Goal: Task Accomplishment & Management: Use online tool/utility

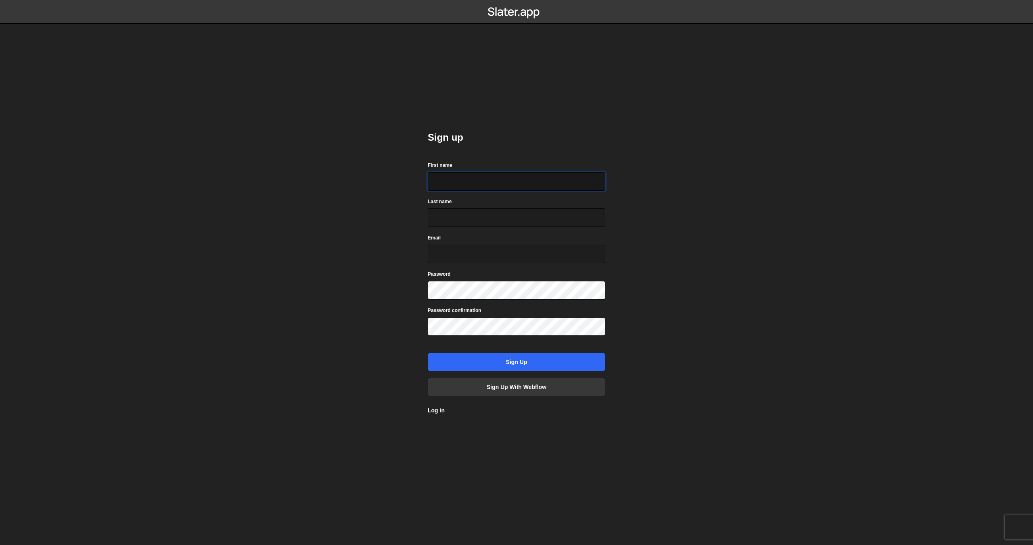
click at [445, 180] on input "First name" at bounding box center [517, 181] width 178 height 19
type input "Christopher"
type input "Heitzinger"
type input "chris@outlize.com"
click at [516, 0] on com-1password-button at bounding box center [516, 0] width 0 height 0
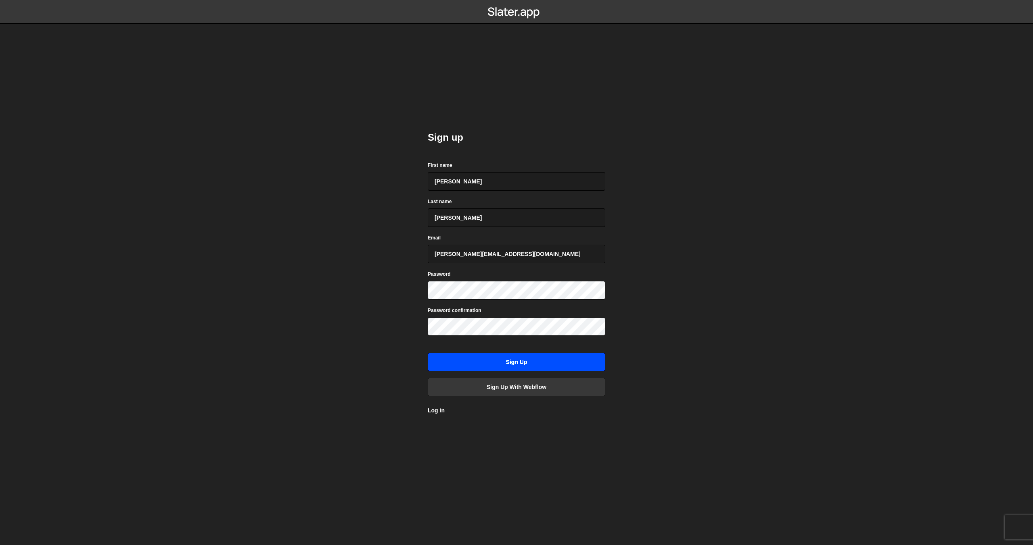
click at [528, 363] on input "Sign up" at bounding box center [517, 362] width 178 height 19
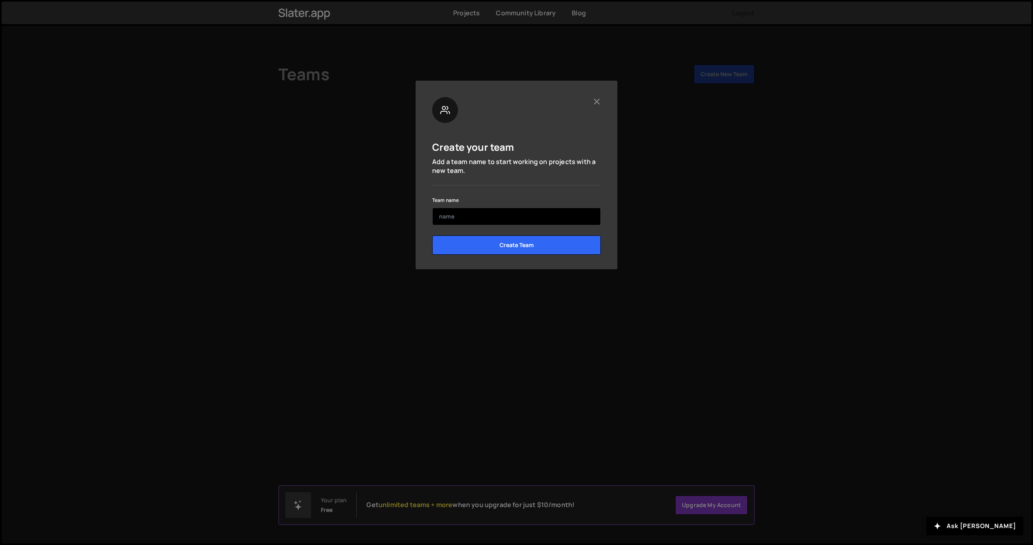
click at [443, 220] on input "text" at bounding box center [516, 217] width 169 height 18
type input "outlize"
click at [497, 185] on div "Create your team Add a team name to start working on projects with a new team. …" at bounding box center [516, 179] width 169 height 164
click at [502, 249] on input "Create Team" at bounding box center [516, 245] width 169 height 19
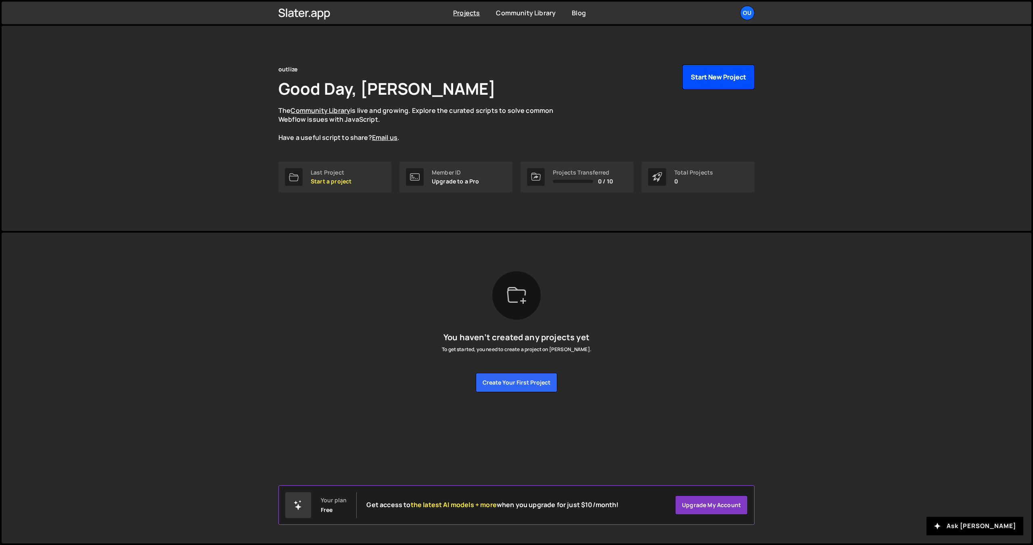
click at [707, 78] on button "Start New Project" at bounding box center [718, 77] width 72 height 25
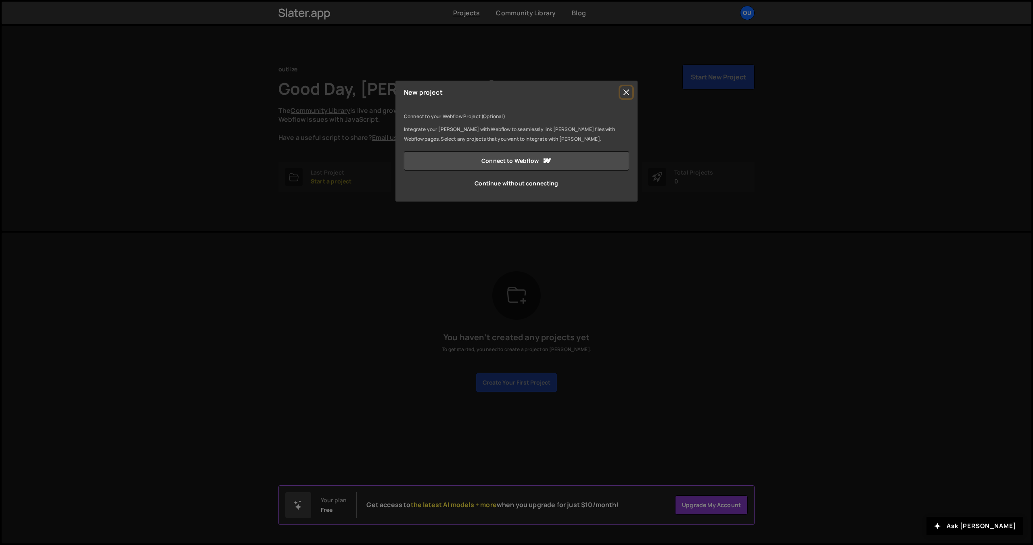
click at [627, 93] on button "Close" at bounding box center [626, 92] width 12 height 12
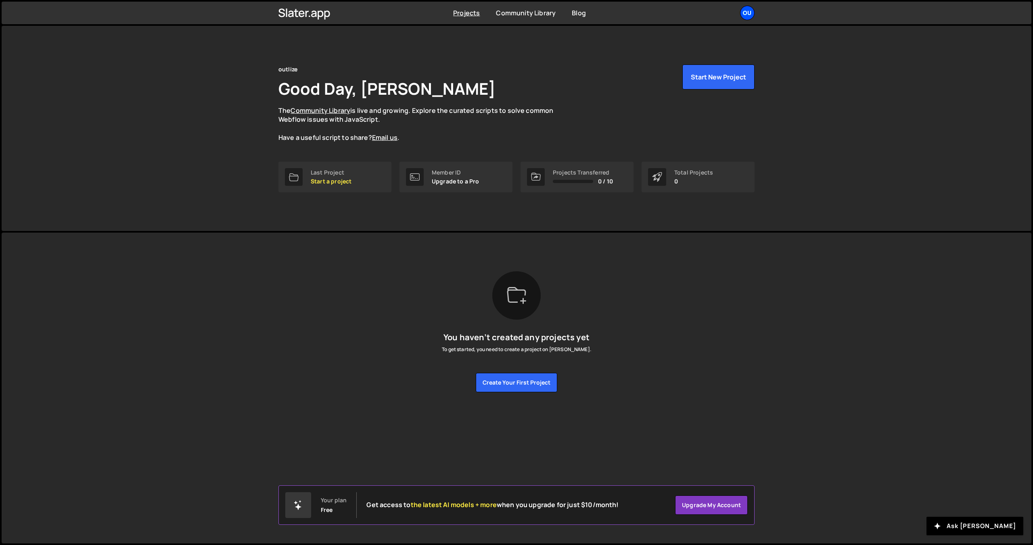
click at [745, 15] on div "ou" at bounding box center [747, 13] width 15 height 15
click at [687, 46] on link "Your Teams" at bounding box center [704, 47] width 100 height 14
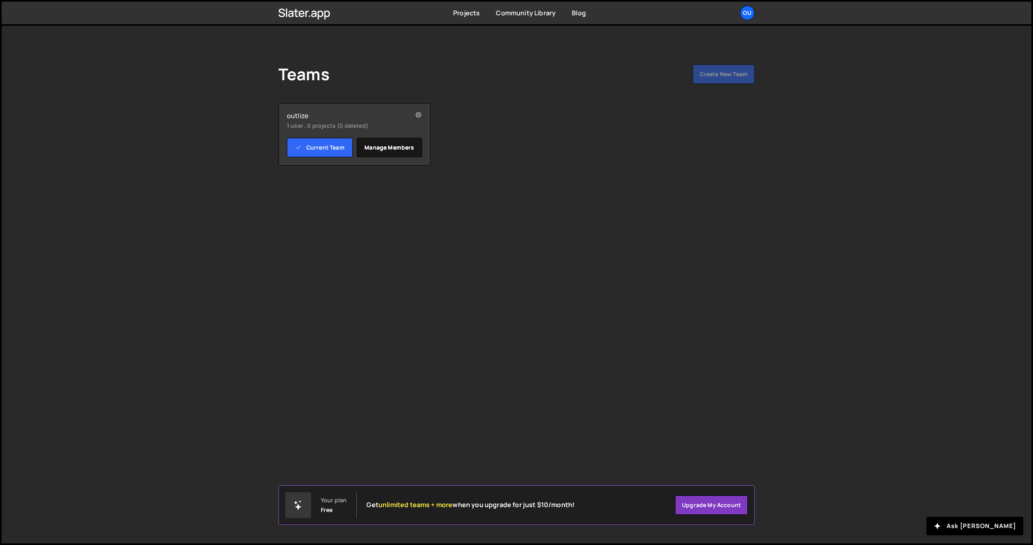
click at [380, 145] on link "Manage members" at bounding box center [390, 147] width 66 height 19
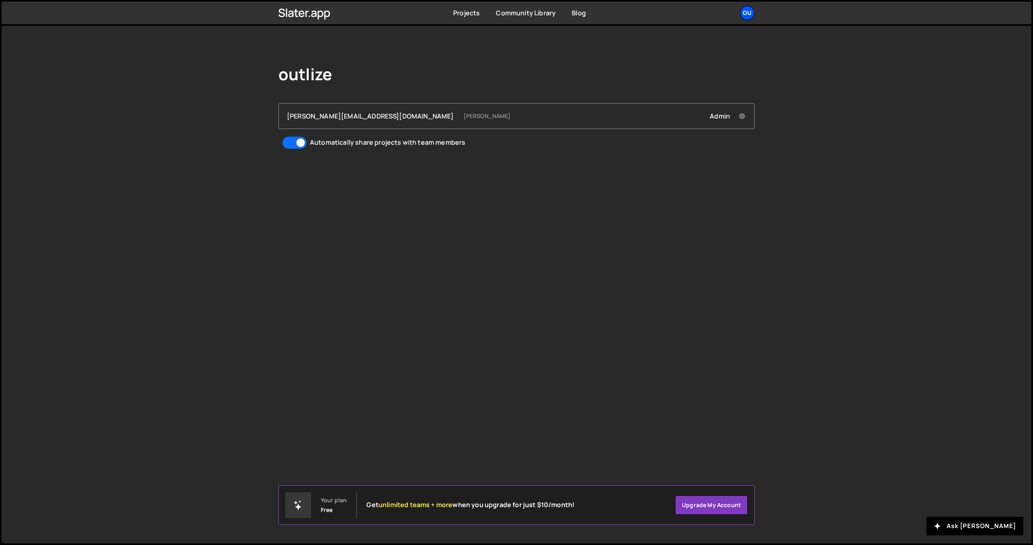
click at [747, 14] on div "ou" at bounding box center [747, 13] width 15 height 15
click at [681, 60] on link "Account" at bounding box center [704, 61] width 100 height 14
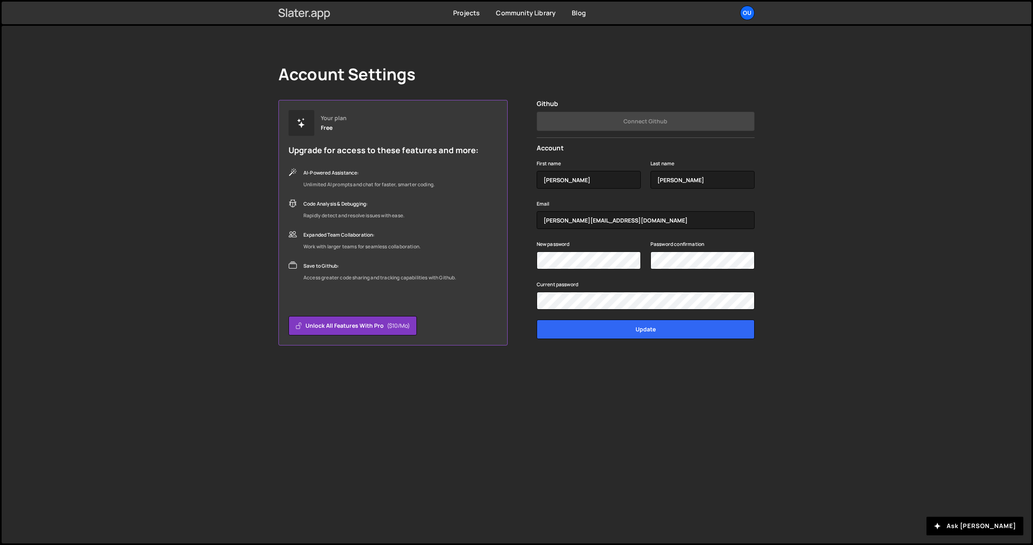
click at [319, 15] on icon at bounding box center [304, 13] width 52 height 14
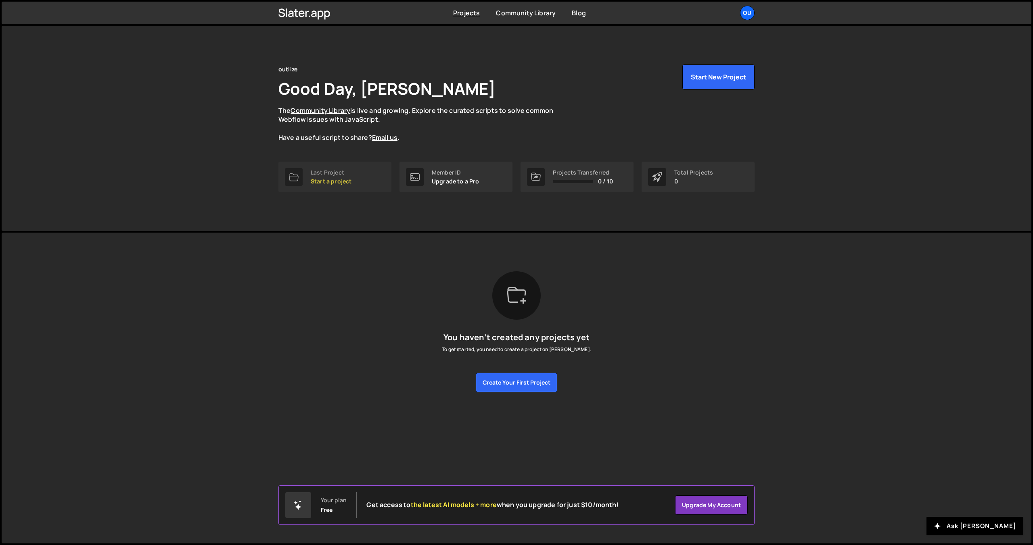
click at [338, 180] on p "Start a project" at bounding box center [331, 181] width 41 height 6
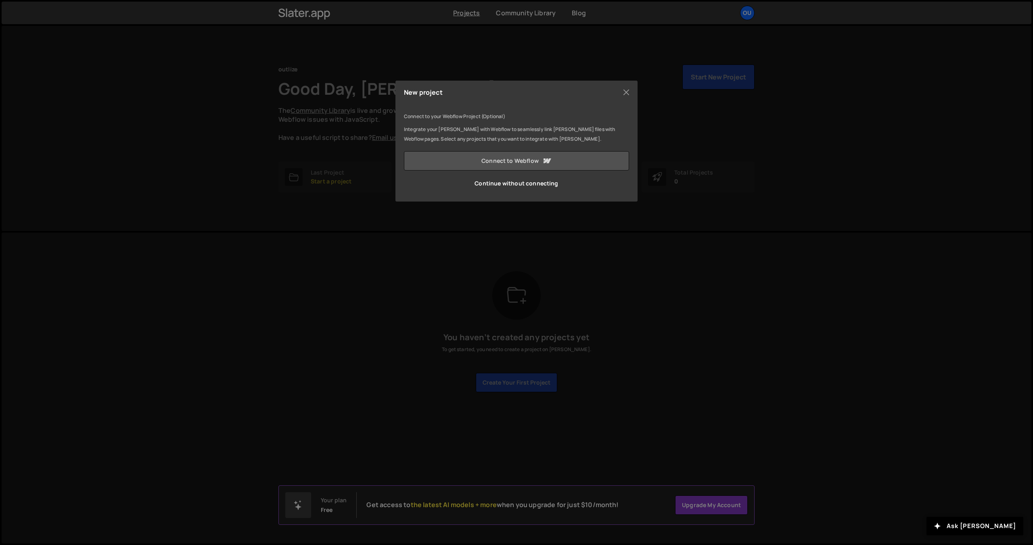
click at [514, 163] on link "Connect to Webflow" at bounding box center [516, 160] width 225 height 19
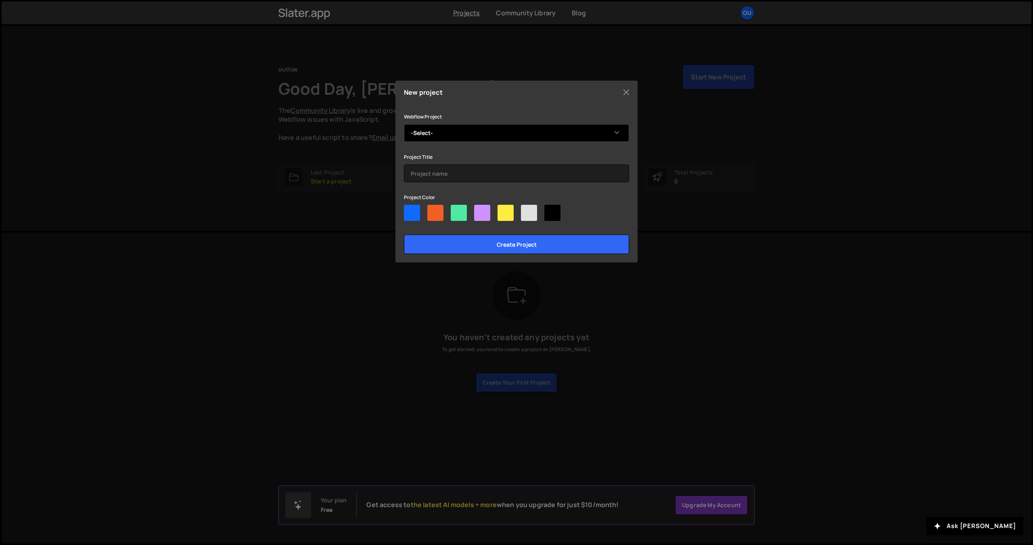
click at [441, 135] on select "-Select- gosh!" at bounding box center [516, 133] width 225 height 18
select select "67f8ff1eef5c5faefbfb4d52"
click at [404, 124] on select "-Select- gosh!" at bounding box center [516, 133] width 225 height 18
click at [424, 173] on input "text" at bounding box center [516, 174] width 225 height 18
type input "gosh!"
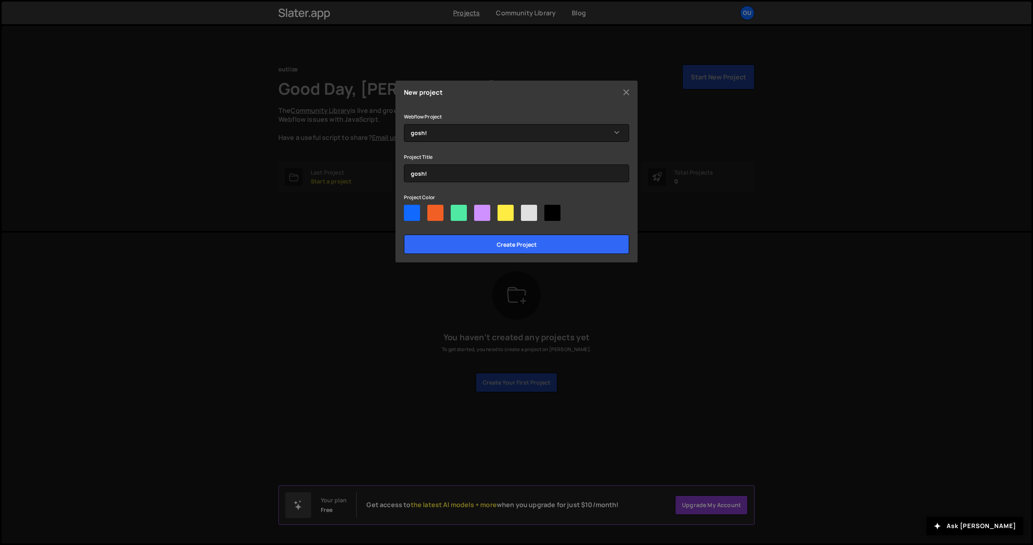
click at [439, 212] on div at bounding box center [435, 213] width 16 height 16
click at [433, 210] on input"] "radio" at bounding box center [429, 207] width 5 height 5
radio input"] "true"
click at [490, 246] on input "Create project" at bounding box center [516, 244] width 225 height 19
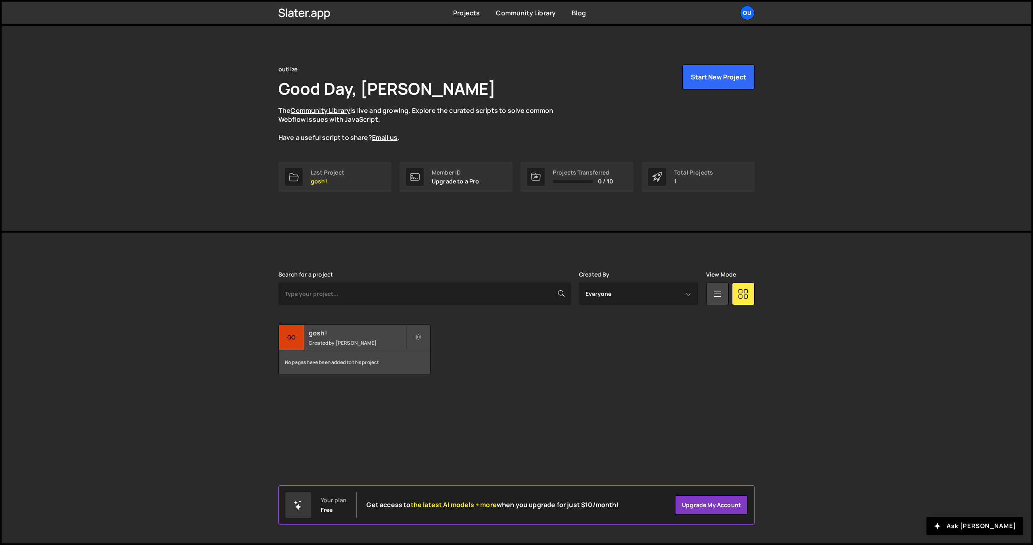
click at [363, 359] on div "No pages have been added to this project" at bounding box center [354, 363] width 151 height 24
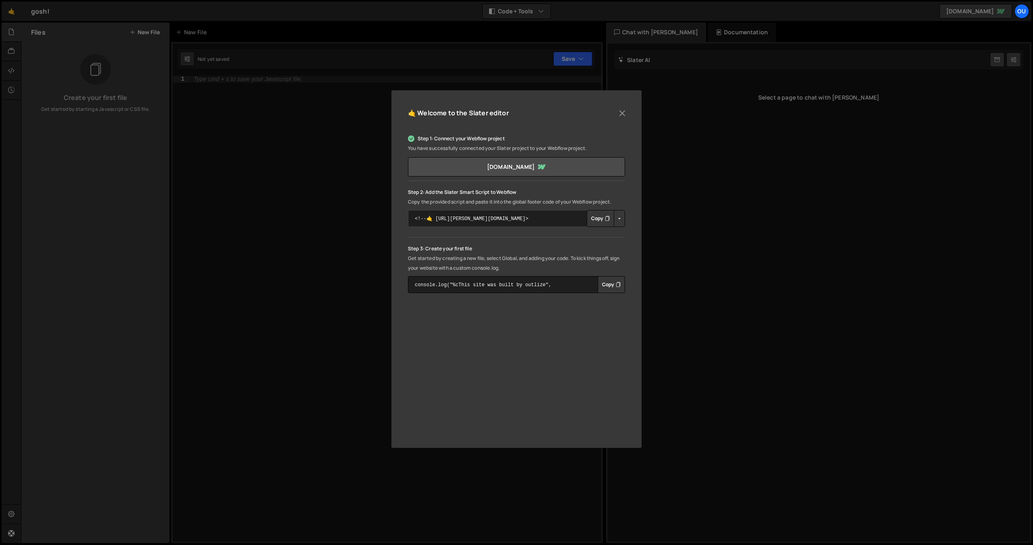
drag, startPoint x: 527, startPoint y: 219, endPoint x: 407, endPoint y: 217, distance: 120.6
click at [407, 217] on div "🤙 Welcome to the Slater editor Step 1: Connect your Webflow project You have su…" at bounding box center [516, 269] width 250 height 358
click at [593, 219] on button "Copy" at bounding box center [600, 218] width 27 height 17
click at [621, 113] on button "Close" at bounding box center [622, 113] width 12 height 12
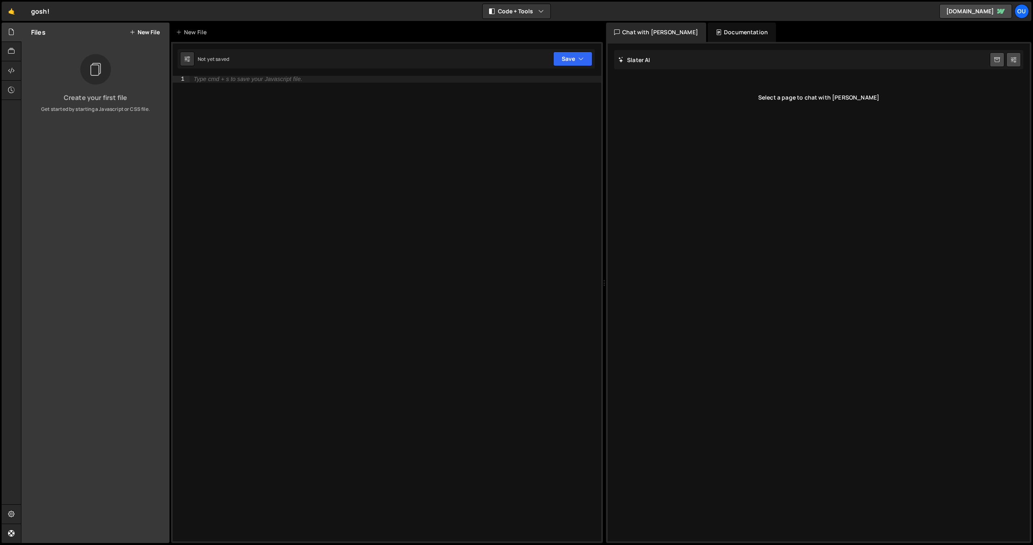
click at [218, 58] on div "Not yet saved" at bounding box center [213, 59] width 31 height 7
click at [8, 52] on icon at bounding box center [11, 51] width 6 height 9
click at [9, 71] on icon at bounding box center [11, 70] width 6 height 9
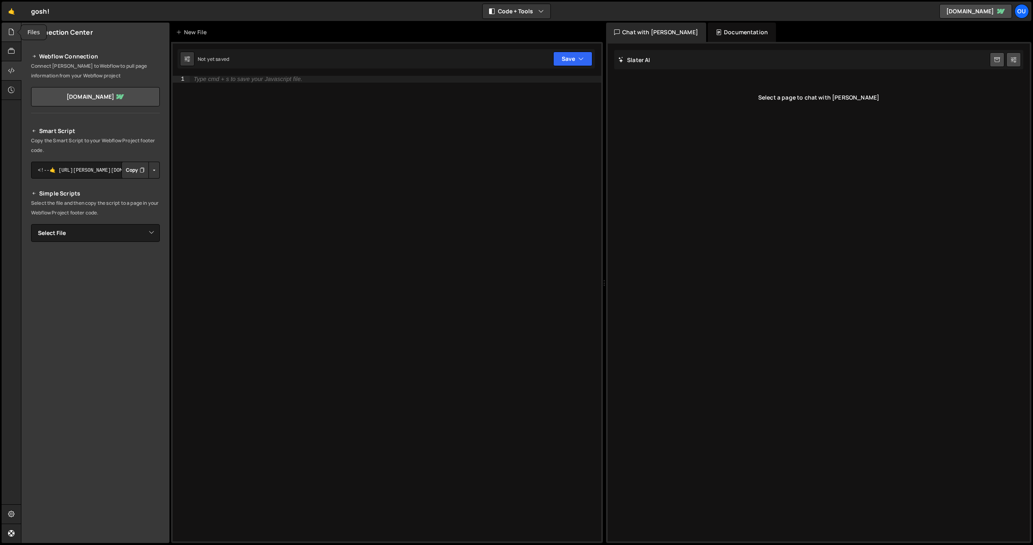
click at [11, 36] on icon at bounding box center [11, 31] width 6 height 9
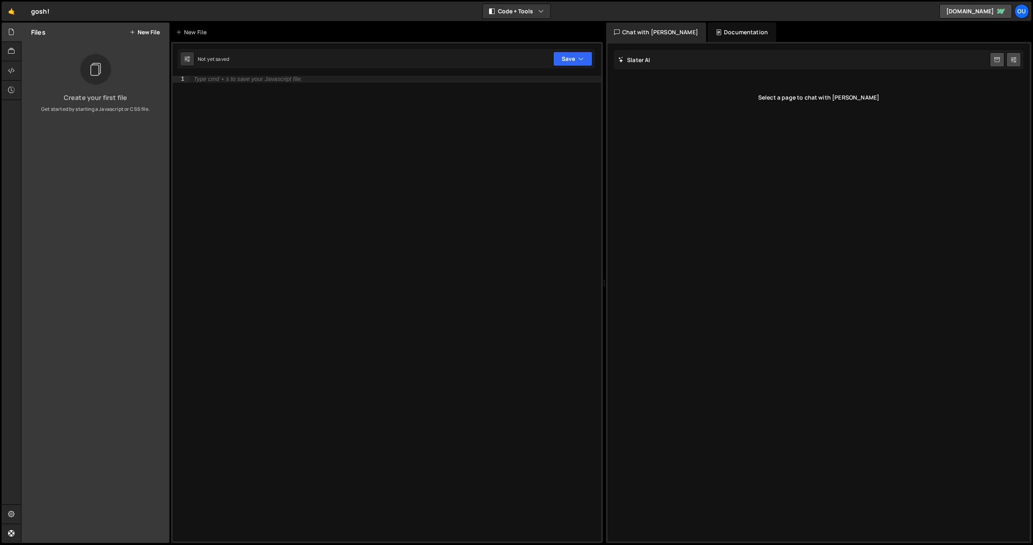
click at [149, 29] on button "New File" at bounding box center [145, 32] width 30 height 6
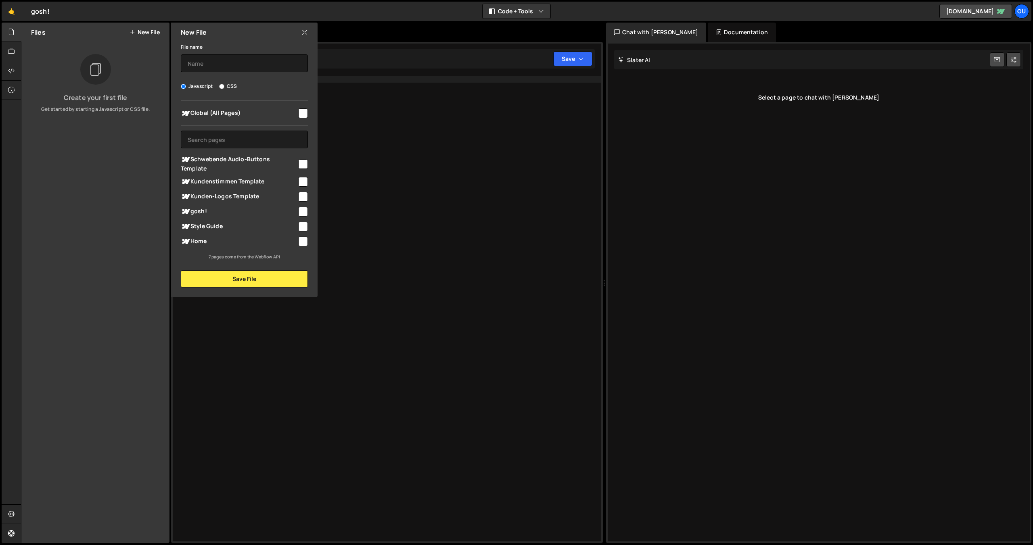
click at [305, 211] on input "checkbox" at bounding box center [303, 212] width 10 height 10
checkbox input "true"
click at [187, 65] on input "text" at bounding box center [244, 63] width 127 height 18
type input "script"
click at [259, 279] on button "Save File" at bounding box center [244, 279] width 127 height 17
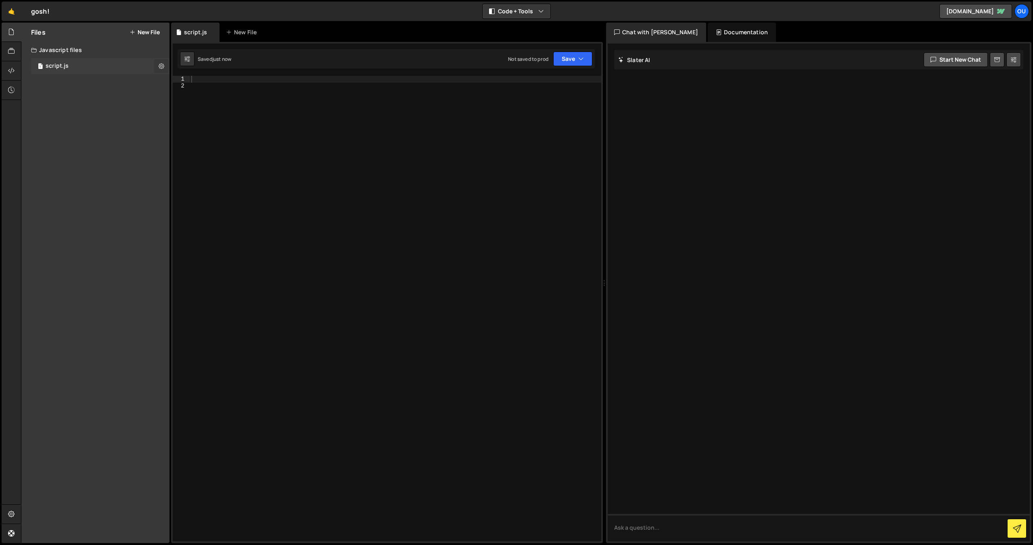
click at [162, 67] on icon at bounding box center [162, 66] width 6 height 8
drag, startPoint x: 130, startPoint y: 87, endPoint x: 74, endPoint y: 72, distance: 57.2
click at [129, 87] on div "Files New File Create your first file Get started by starting a Javascript or C…" at bounding box center [95, 283] width 148 height 521
click at [58, 63] on div "script.js" at bounding box center [57, 66] width 23 height 7
click at [63, 52] on div "Javascript files" at bounding box center [95, 50] width 148 height 16
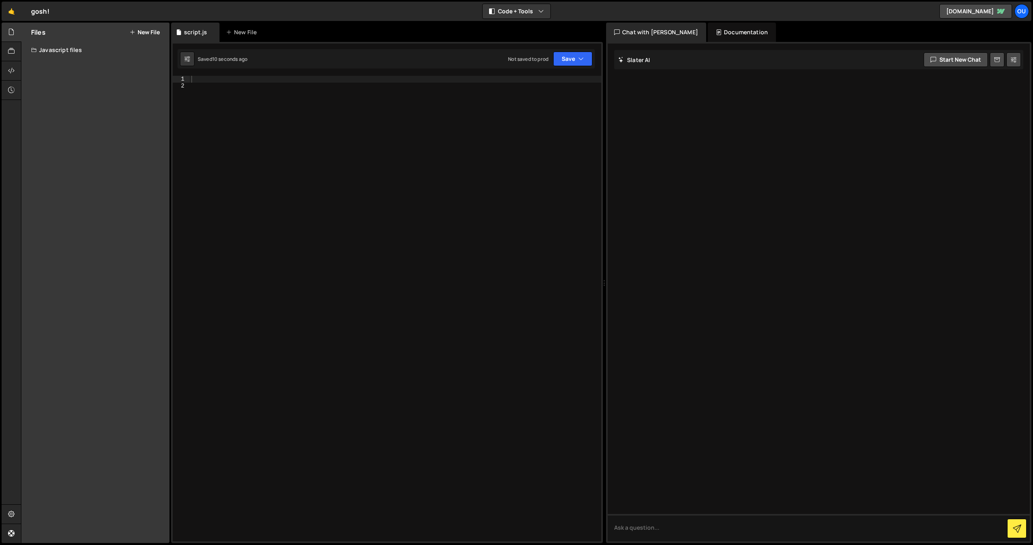
click at [63, 52] on div "Javascript files" at bounding box center [95, 50] width 148 height 16
click at [208, 86] on div at bounding box center [396, 315] width 412 height 479
click at [328, 75] on div "1 Type cmd + s to save your Javascript file. הההההההההההההההההההההההההההההההההה…" at bounding box center [387, 293] width 432 height 502
click at [329, 79] on div "alert ( "JavaScript is working baby!" )" at bounding box center [396, 315] width 412 height 479
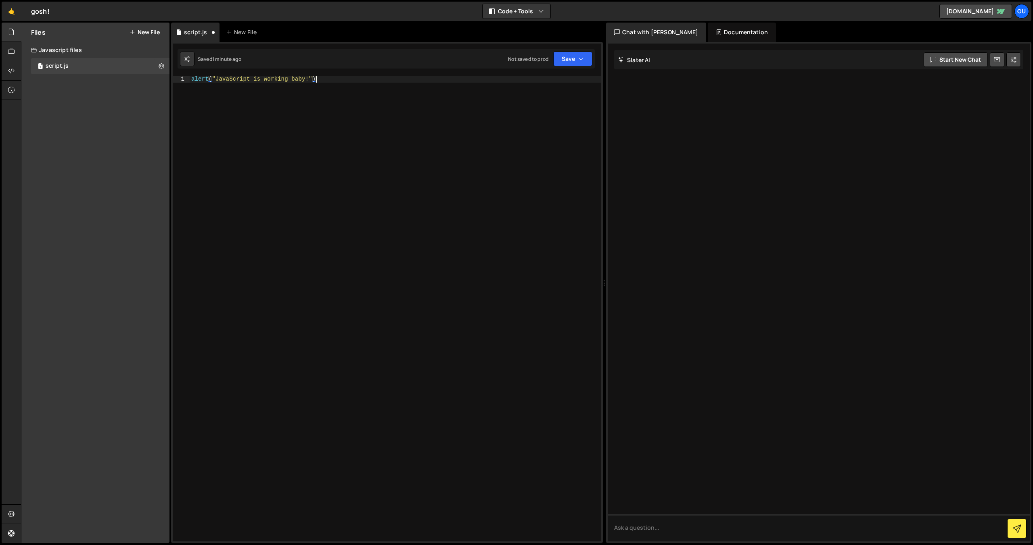
scroll to position [0, 8]
type textarea "alert("JavaScript is working baby!");"
click at [565, 57] on button "Save" at bounding box center [572, 59] width 39 height 15
click at [553, 88] on div "Saved 1 minute ago" at bounding box center [546, 88] width 84 height 10
click at [652, 36] on div "Chat with Slater AI" at bounding box center [656, 32] width 100 height 19
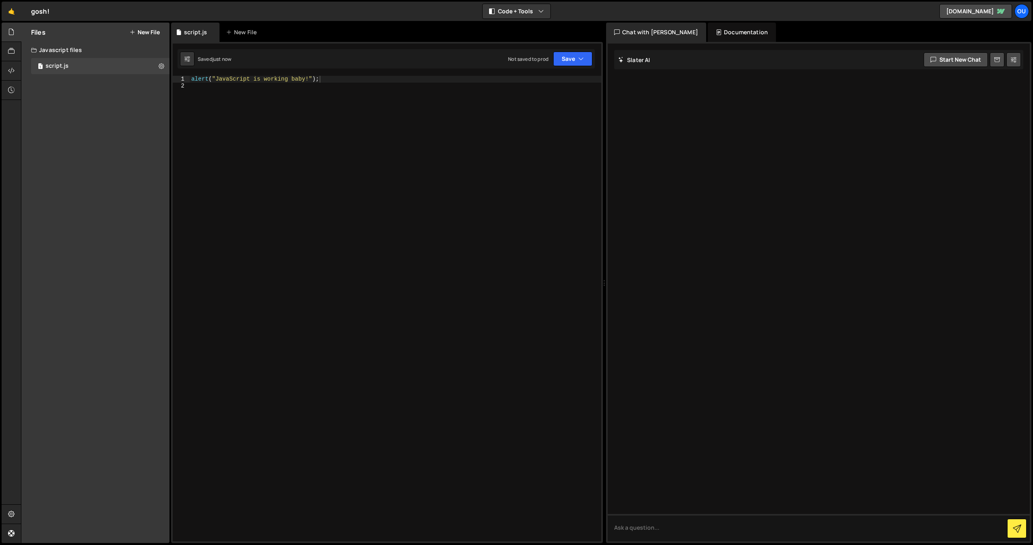
click at [715, 30] on div "Documentation" at bounding box center [742, 32] width 68 height 19
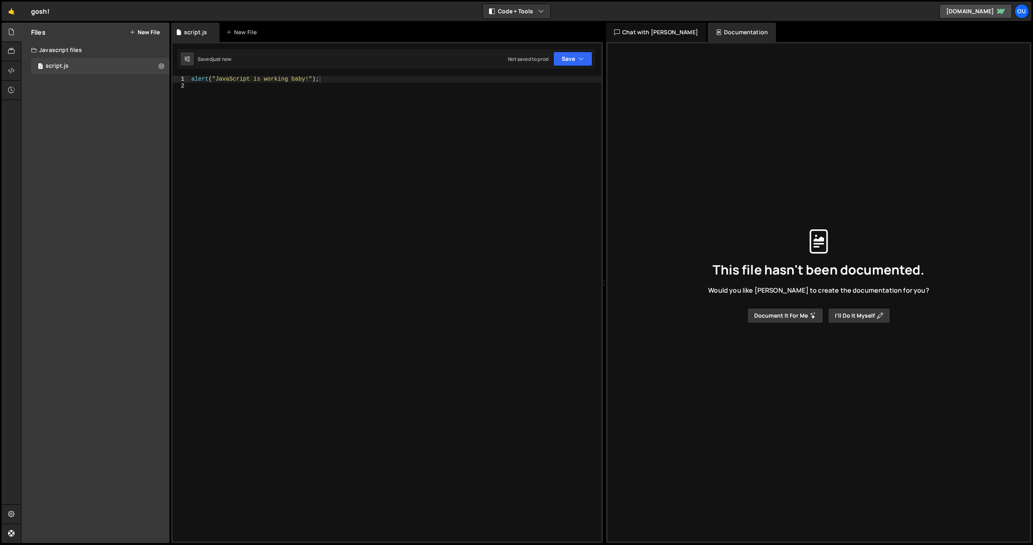
click at [638, 35] on div "Chat with Slater AI" at bounding box center [656, 32] width 100 height 19
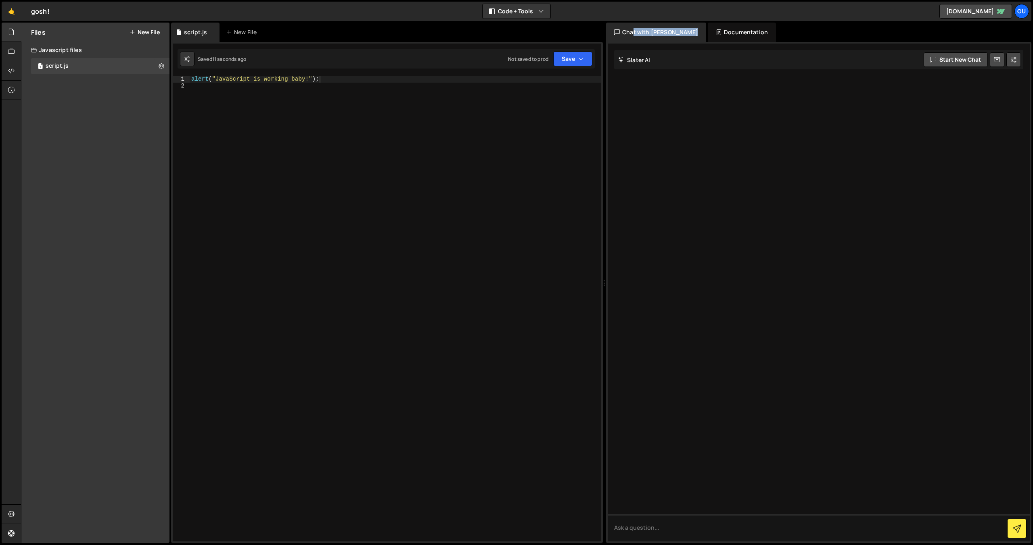
drag, startPoint x: 635, startPoint y: 32, endPoint x: 767, endPoint y: 27, distance: 132.8
click at [764, 25] on div "Chat with Slater AI Documentation" at bounding box center [819, 32] width 427 height 19
click at [12, 88] on icon at bounding box center [11, 90] width 6 height 9
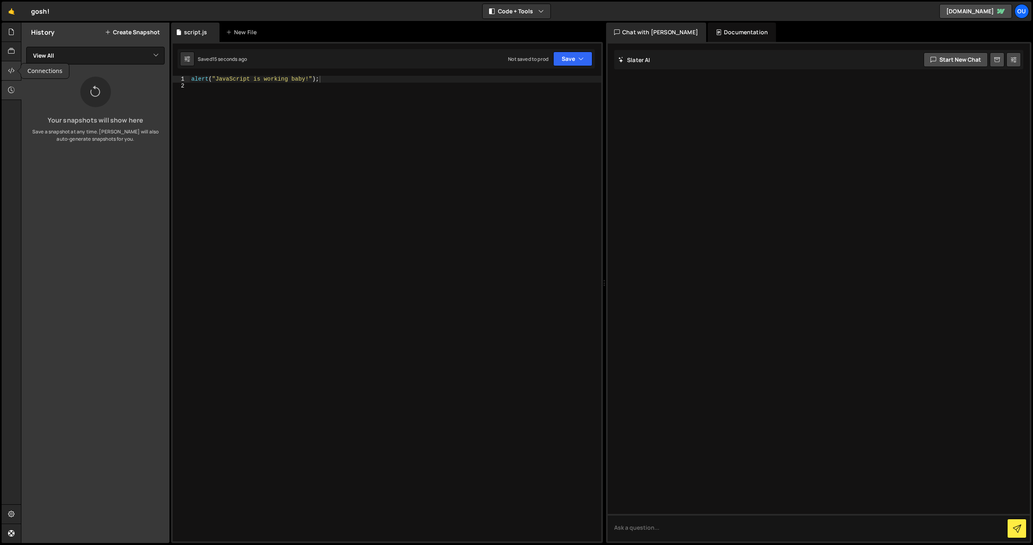
click at [17, 72] on div at bounding box center [12, 70] width 20 height 19
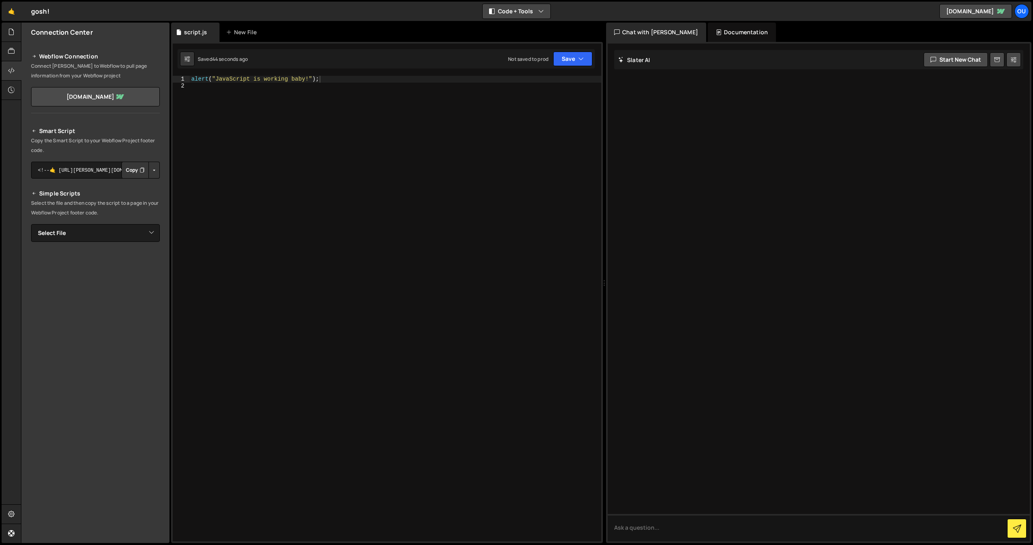
click at [537, 14] on button "Code + Tools" at bounding box center [517, 11] width 68 height 15
click at [525, 32] on button "Code Only" at bounding box center [517, 29] width 68 height 15
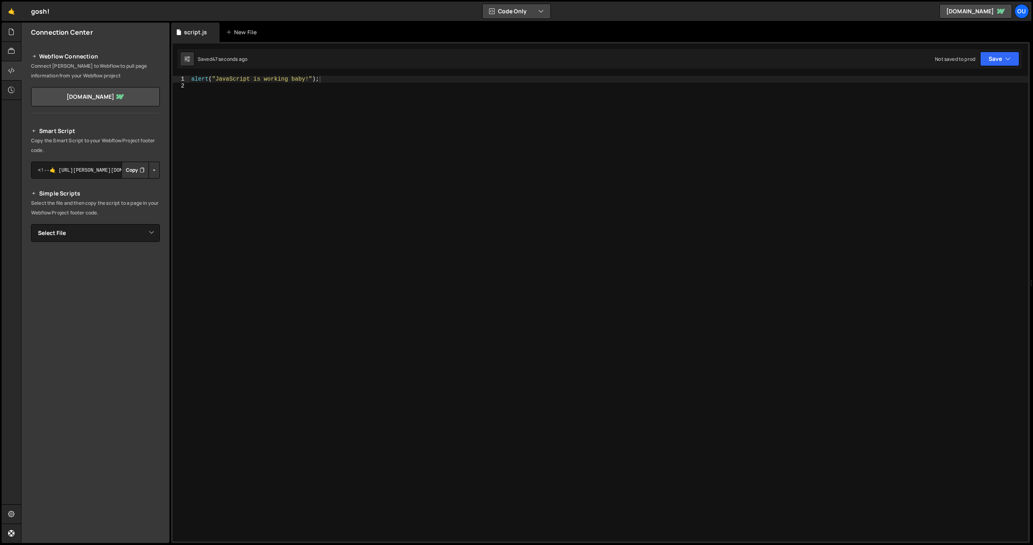
click at [533, 17] on button "Code Only" at bounding box center [517, 11] width 68 height 15
click at [517, 61] on button "Tools Only" at bounding box center [517, 58] width 68 height 15
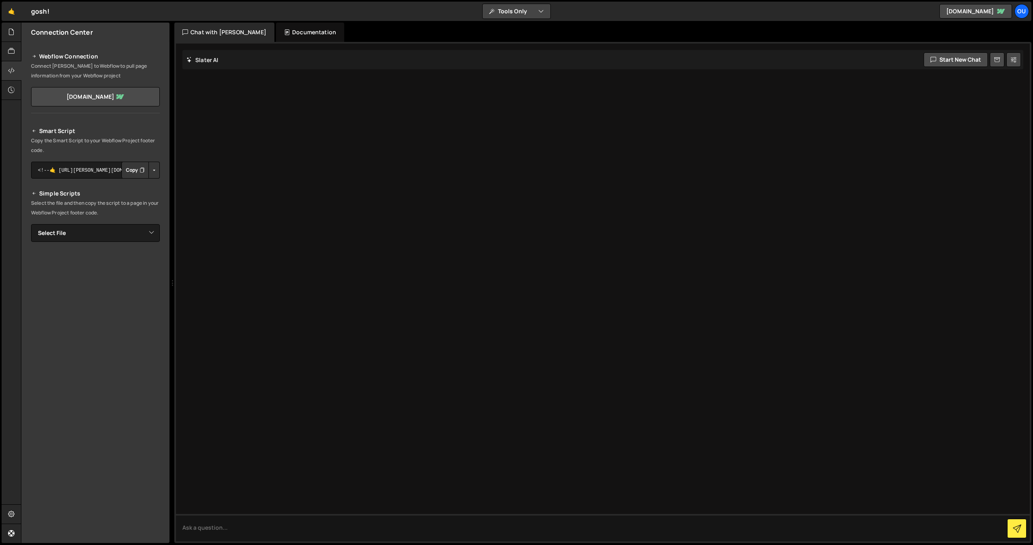
click at [535, 10] on button "Tools Only" at bounding box center [517, 11] width 68 height 15
click at [527, 27] on button "Code Only" at bounding box center [517, 29] width 68 height 15
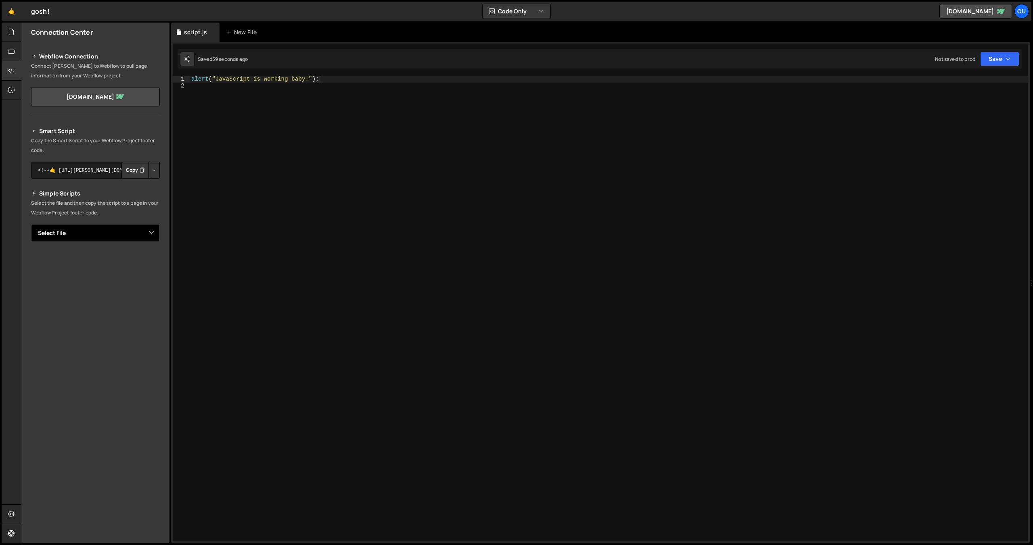
click at [84, 236] on select "Select File script.js" at bounding box center [95, 233] width 129 height 18
select select "45968"
click at [31, 224] on select "Select File script.js" at bounding box center [95, 233] width 129 height 18
click at [990, 14] on link "gosh-outlize-dev.webflow.io" at bounding box center [975, 11] width 73 height 15
click at [53, 262] on textarea "<!--🤙 https://slater.app/16822/45968.js--> <script>document.addEventListener("D…" at bounding box center [95, 260] width 129 height 17
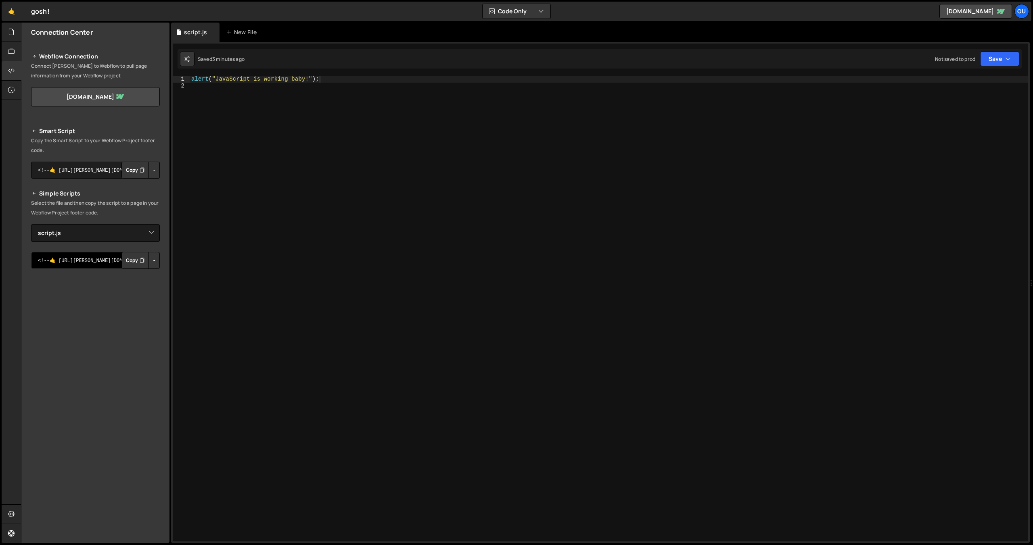
drag, startPoint x: 67, startPoint y: 263, endPoint x: 27, endPoint y: 263, distance: 39.5
click at [27, 263] on div "Smart Script Copy the Smart Script to your Webflow Project footer code. <!--🤙 h…" at bounding box center [95, 276] width 148 height 319
click at [155, 168] on button "Button group with nested dropdown" at bounding box center [153, 170] width 11 height 17
click at [109, 151] on p "Copy the Smart Script to your Webflow Project footer code." at bounding box center [95, 145] width 129 height 19
click at [1006, 57] on icon "button" at bounding box center [1008, 59] width 6 height 8
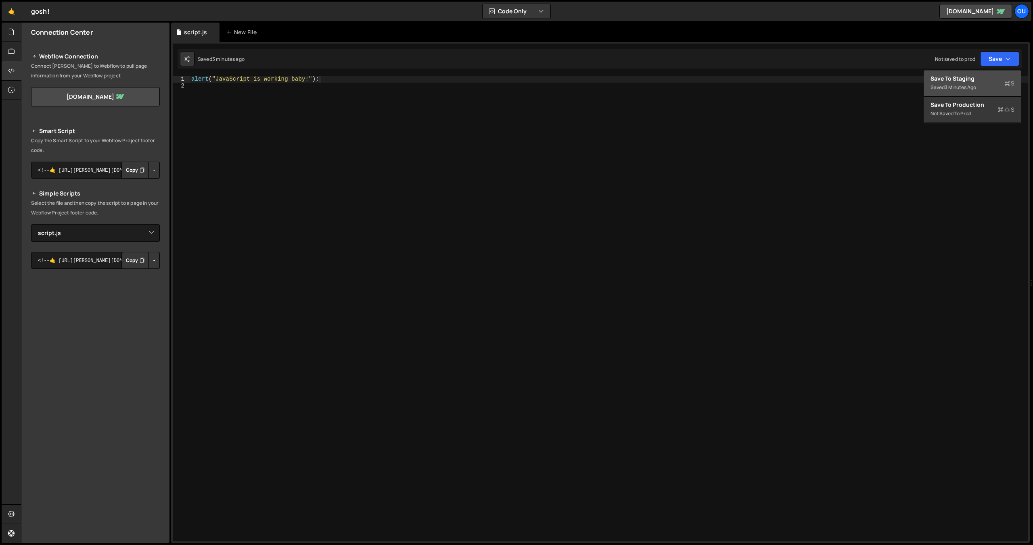
click at [979, 89] on div "Saved 3 minutes ago" at bounding box center [972, 88] width 84 height 10
click at [133, 170] on button "Copy" at bounding box center [134, 170] width 27 height 17
click at [223, 90] on div "alert ( "JavaScript is working baby!" ) ;" at bounding box center [609, 315] width 838 height 479
paste textarea "</script>"
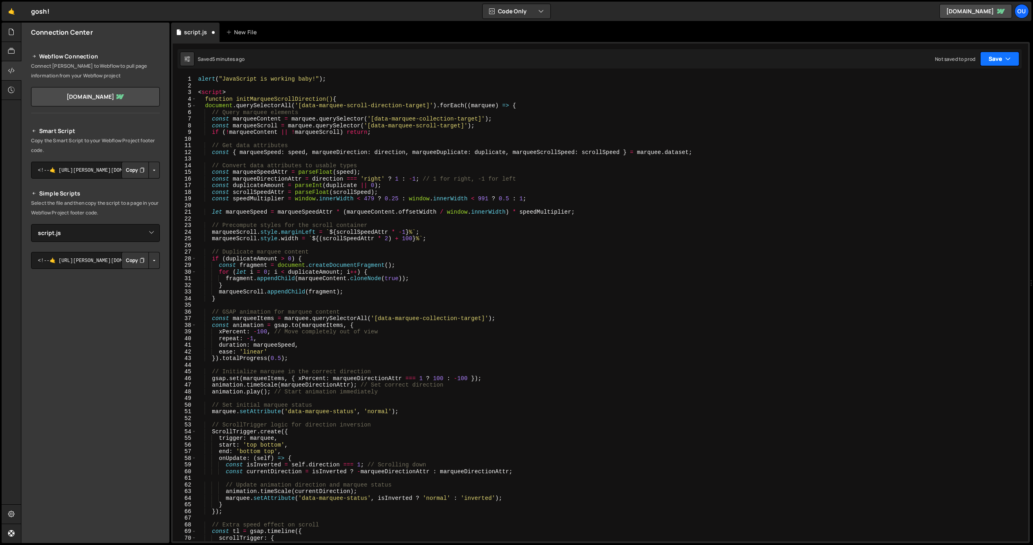
type textarea "</script>"
click at [999, 61] on button "Save" at bounding box center [999, 59] width 39 height 15
click at [973, 87] on div "5 minutes ago" at bounding box center [960, 87] width 31 height 7
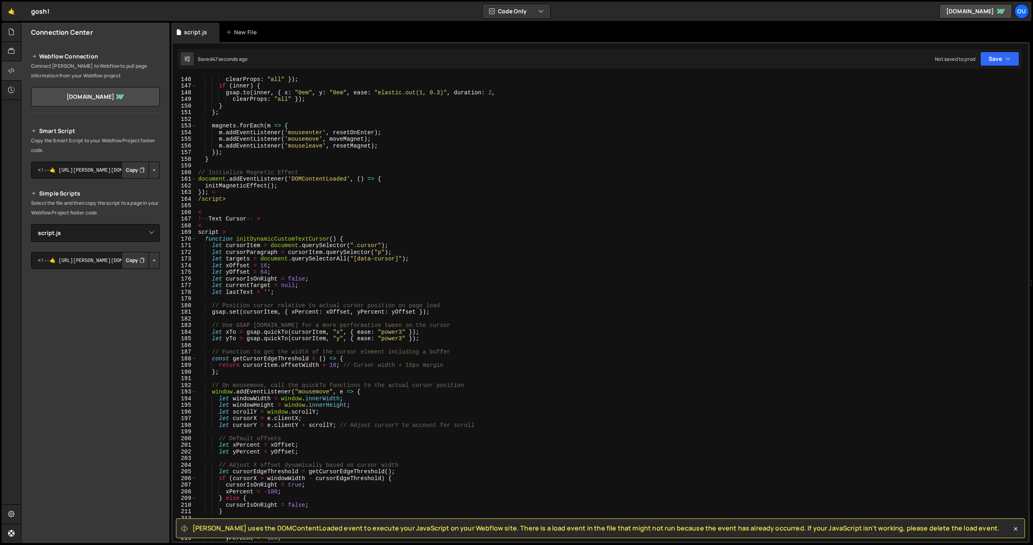
scroll to position [990, 0]
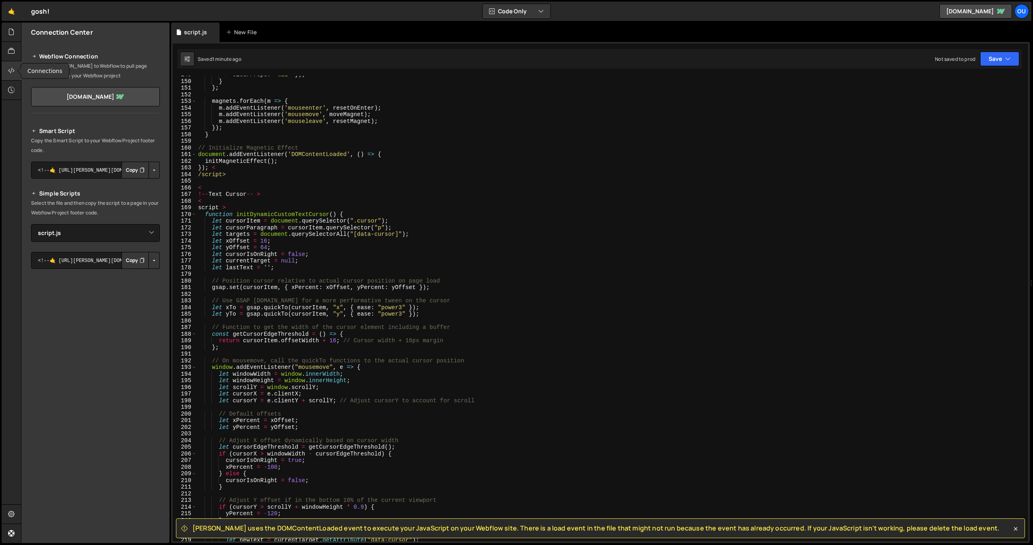
click at [14, 73] on icon at bounding box center [11, 70] width 6 height 9
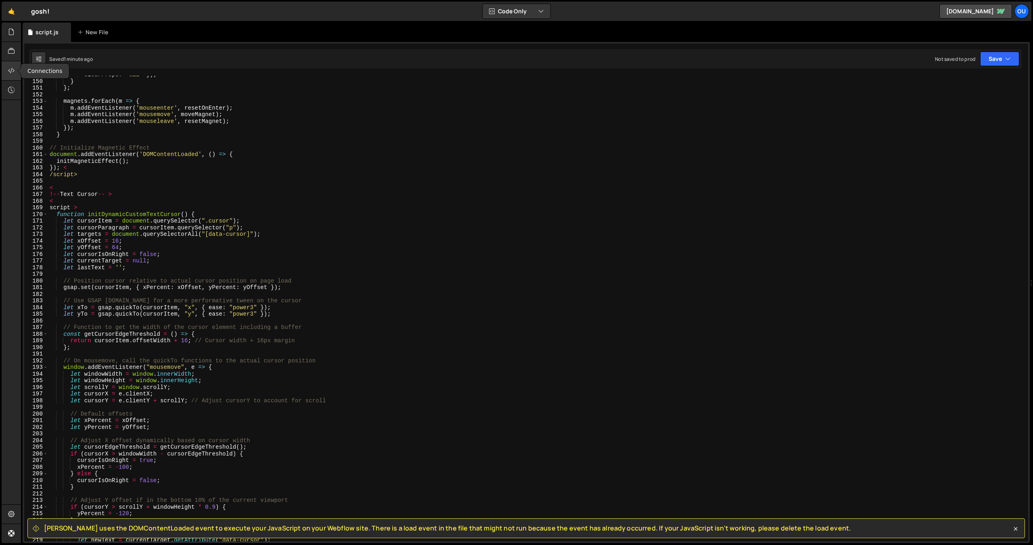
click at [13, 73] on icon at bounding box center [11, 70] width 6 height 9
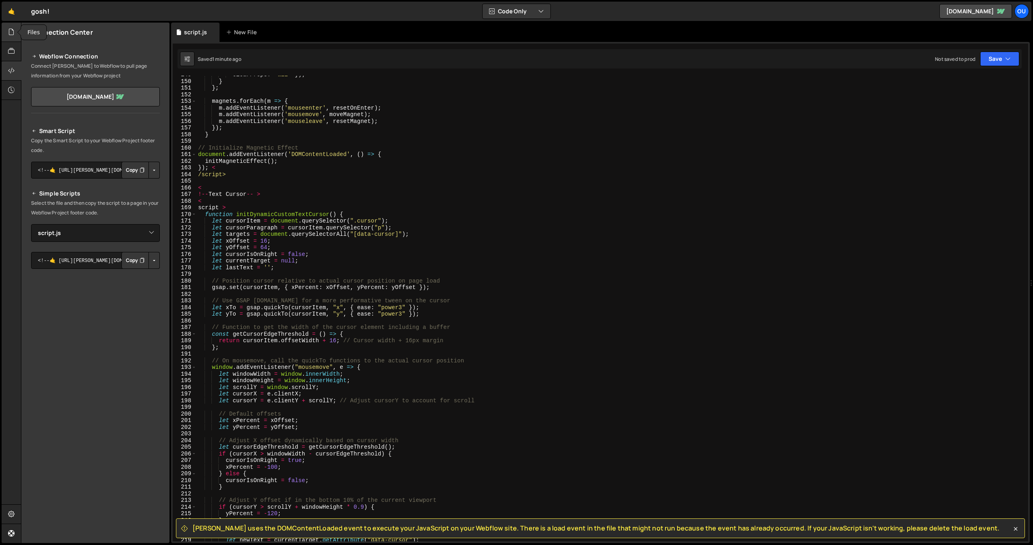
click at [13, 37] on div at bounding box center [12, 32] width 20 height 19
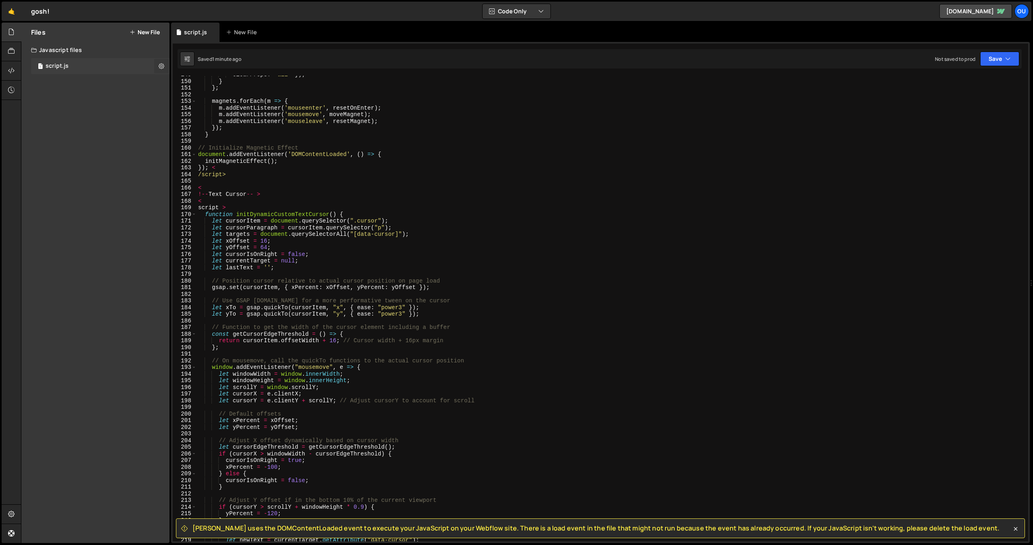
click at [159, 67] on icon at bounding box center [162, 66] width 6 height 8
click at [187, 120] on button "Delete File" at bounding box center [210, 115] width 79 height 16
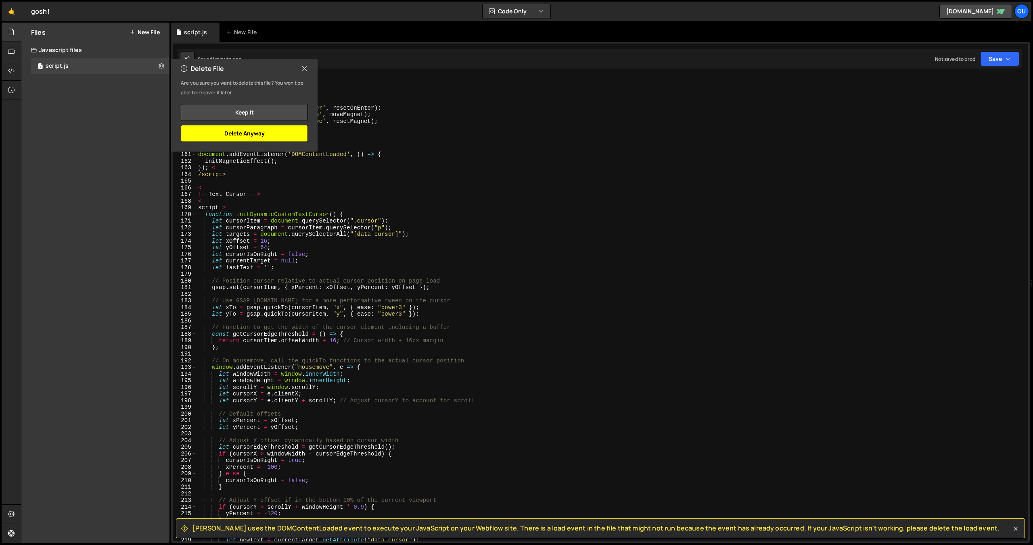
click at [267, 137] on button "Delete Anyway" at bounding box center [244, 133] width 127 height 17
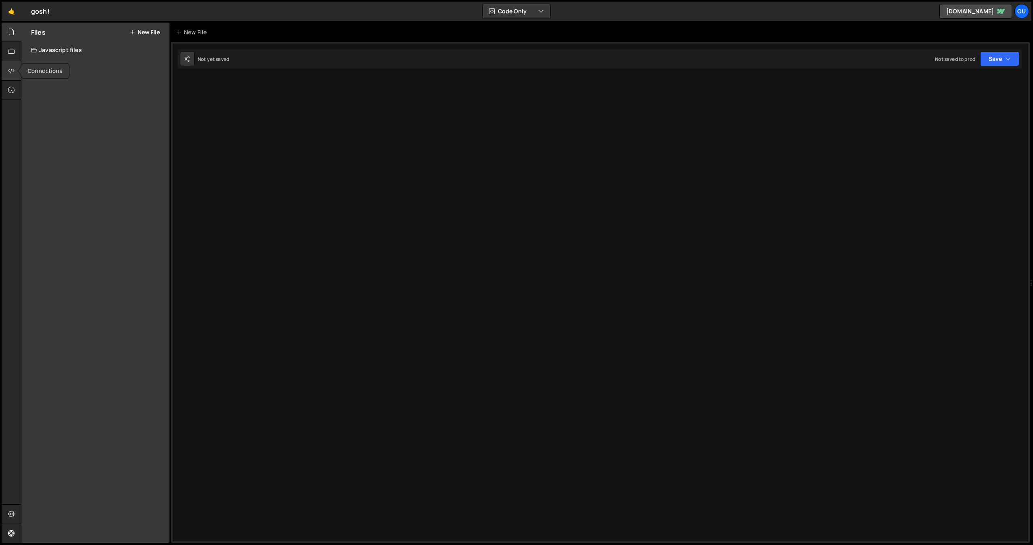
click at [11, 71] on icon at bounding box center [11, 70] width 6 height 9
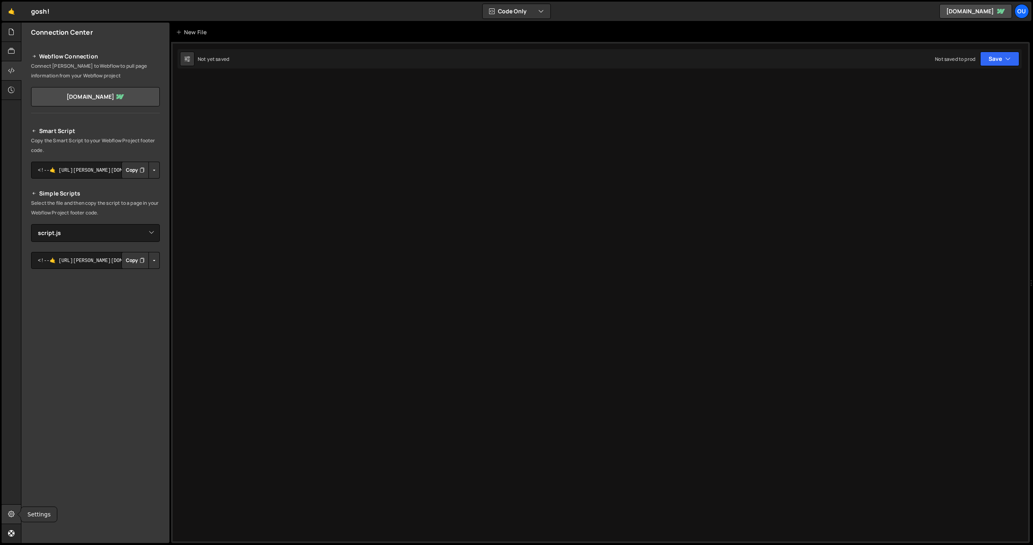
click at [11, 516] on icon at bounding box center [11, 514] width 6 height 9
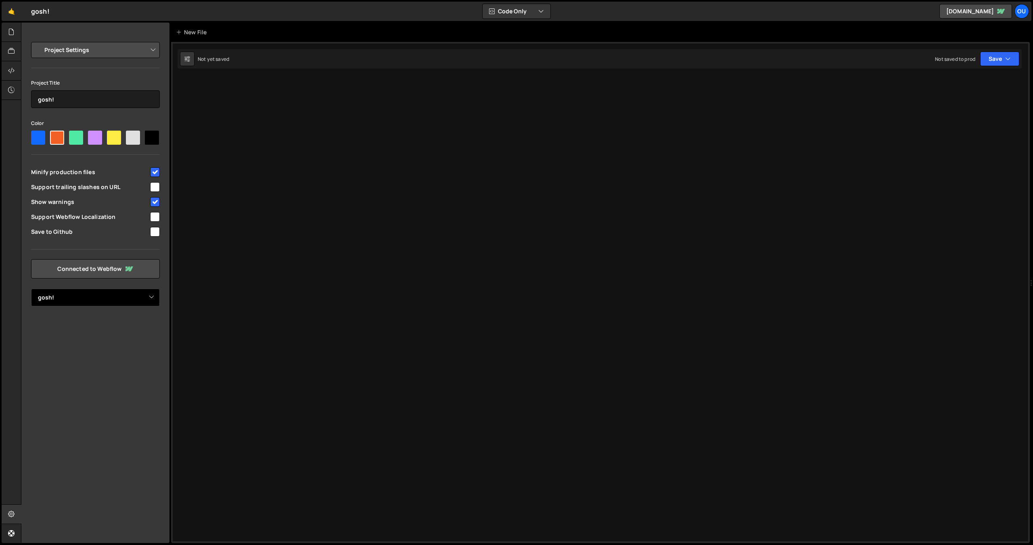
click at [153, 297] on select "Select Project gosh!" at bounding box center [95, 298] width 129 height 18
select select
click at [31, 289] on select "Select Project gosh!" at bounding box center [95, 298] width 129 height 18
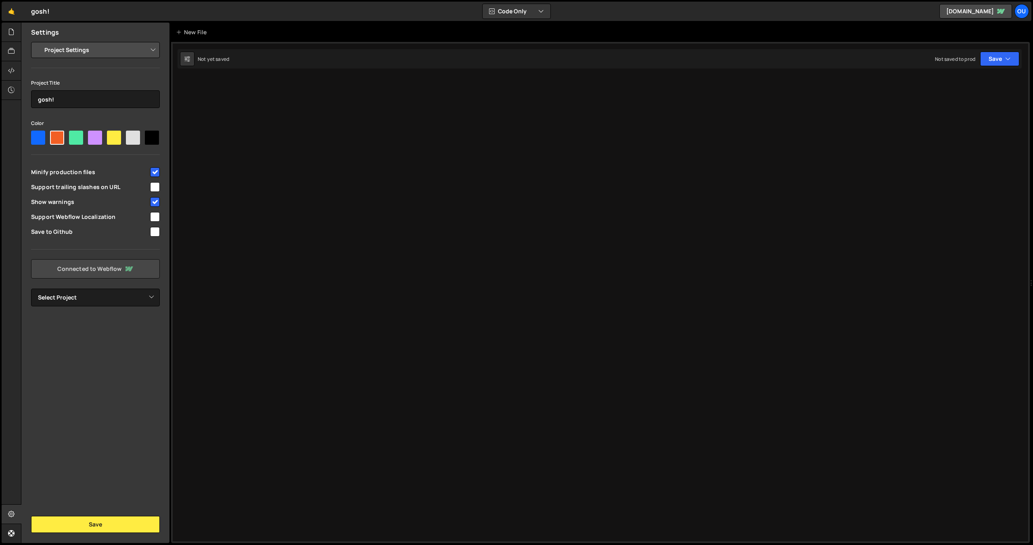
click at [148, 269] on link "Connected to Webflow" at bounding box center [95, 268] width 129 height 19
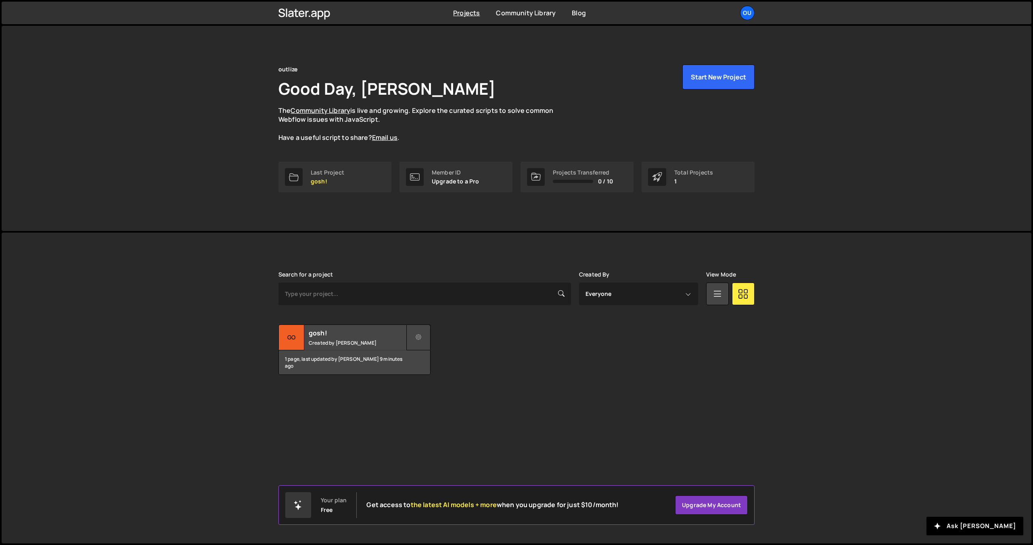
click at [419, 337] on icon at bounding box center [419, 338] width 6 height 8
click at [422, 383] on link "Delete Project" at bounding box center [455, 383] width 96 height 13
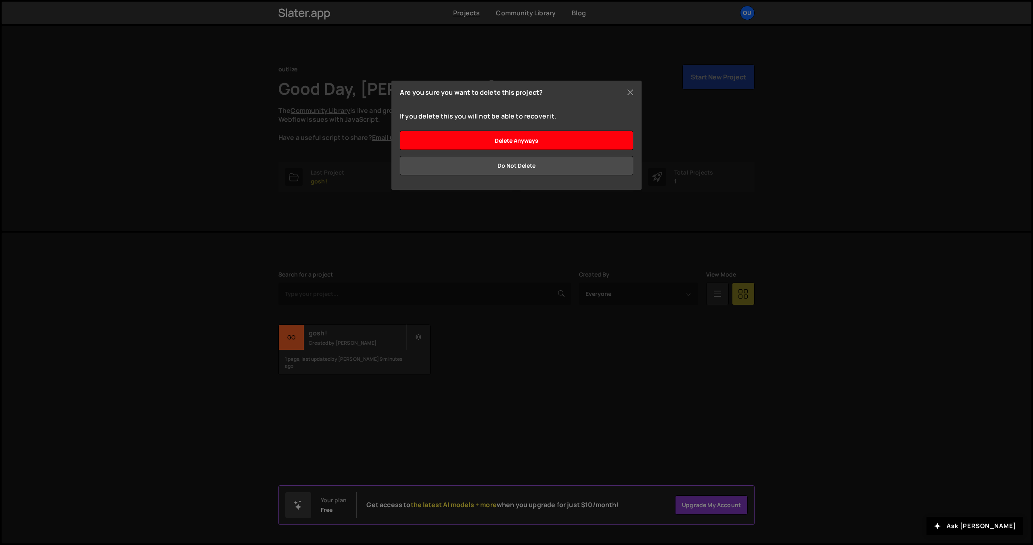
click at [516, 139] on input "Delete anyways" at bounding box center [516, 140] width 233 height 19
